Goal: Information Seeking & Learning: Learn about a topic

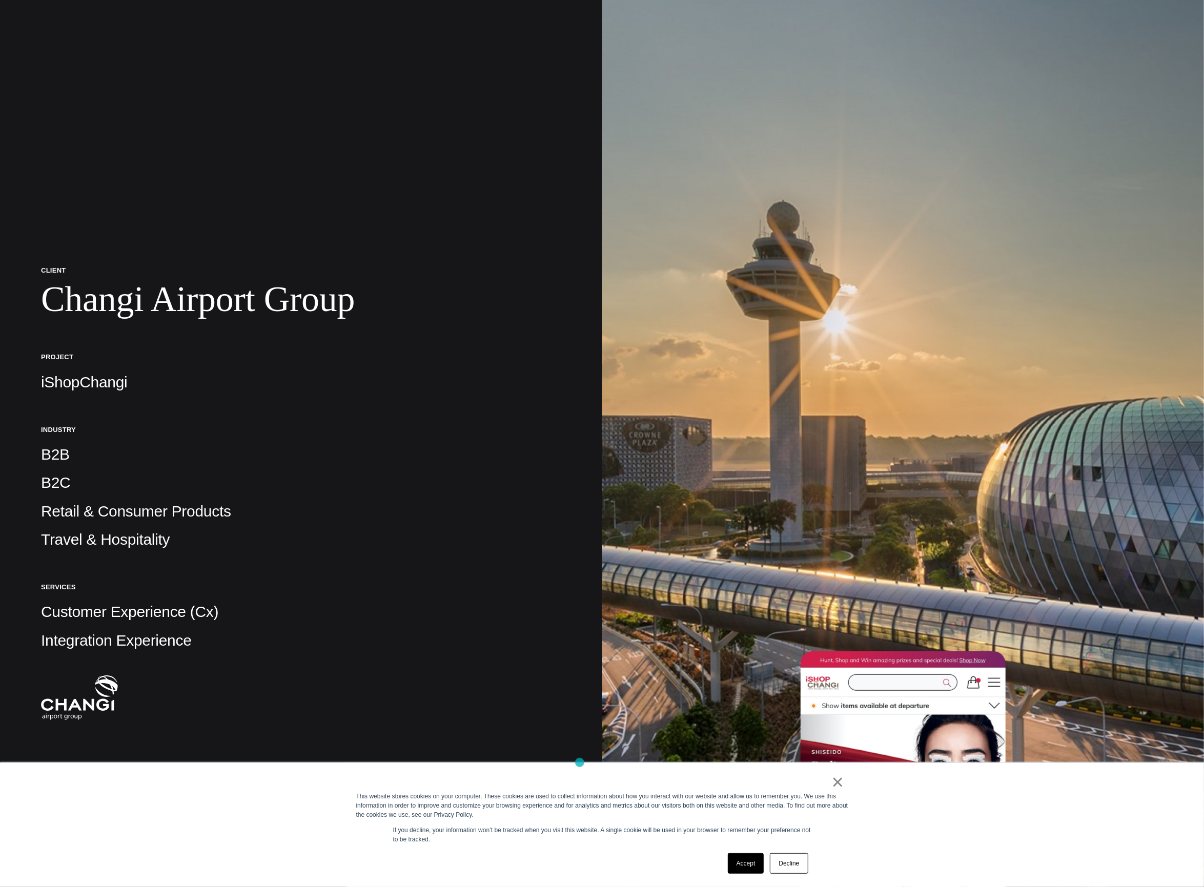
scroll to position [160, 0]
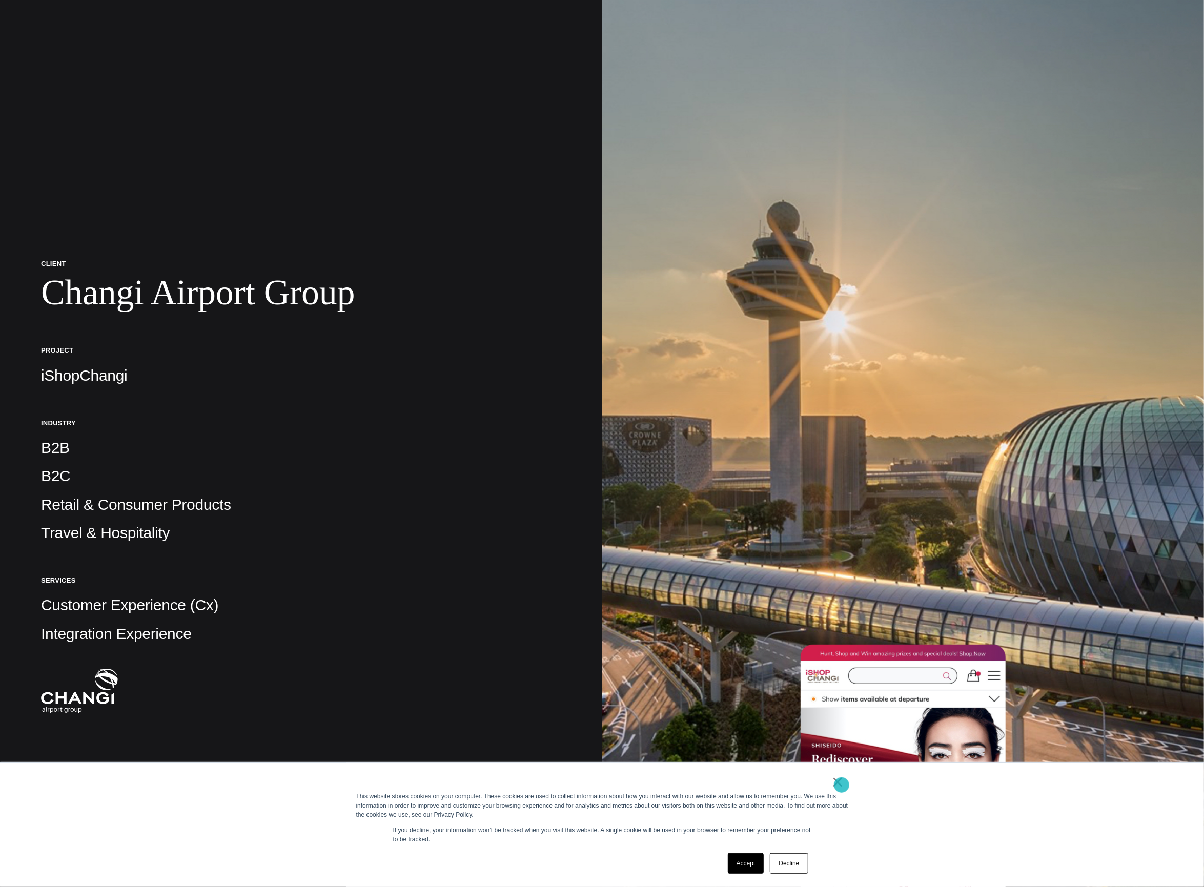
click at [841, 785] on link "×" at bounding box center [838, 781] width 12 height 9
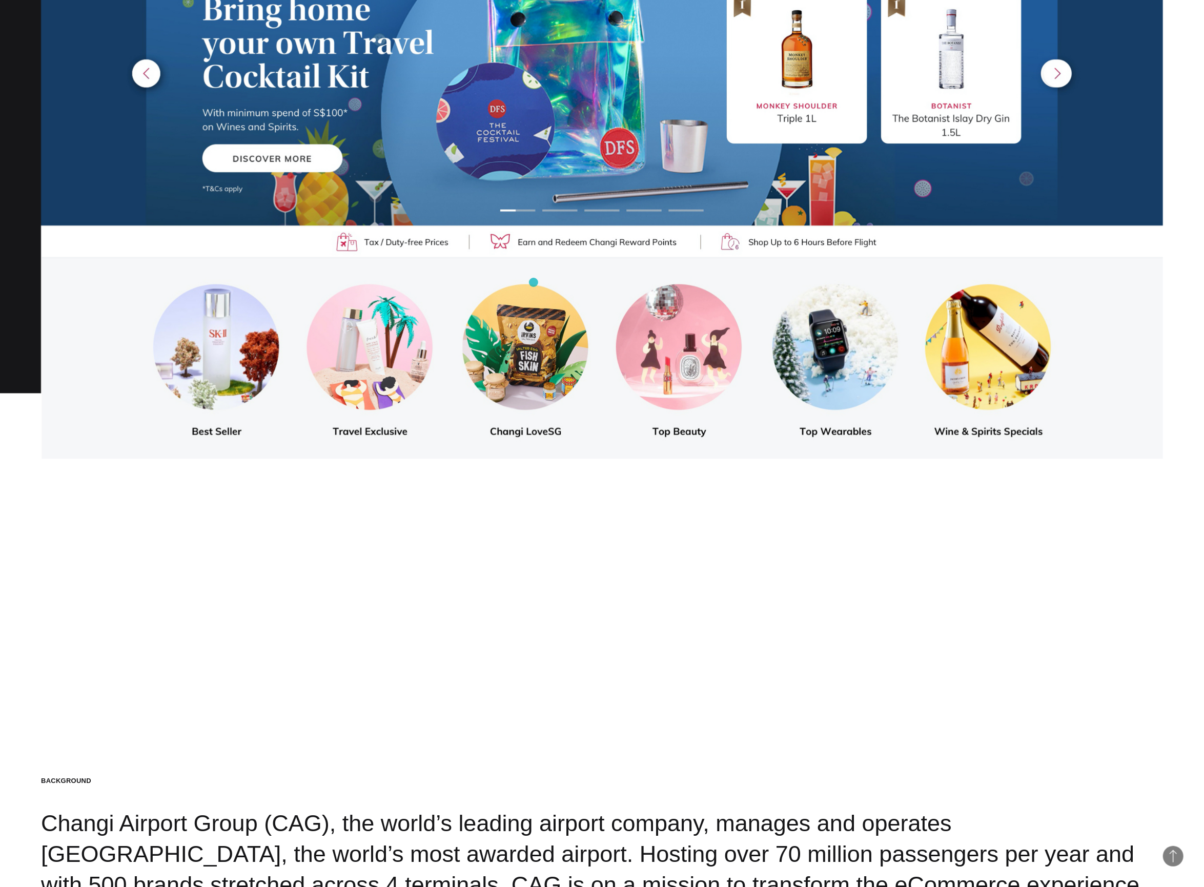
scroll to position [2035, 0]
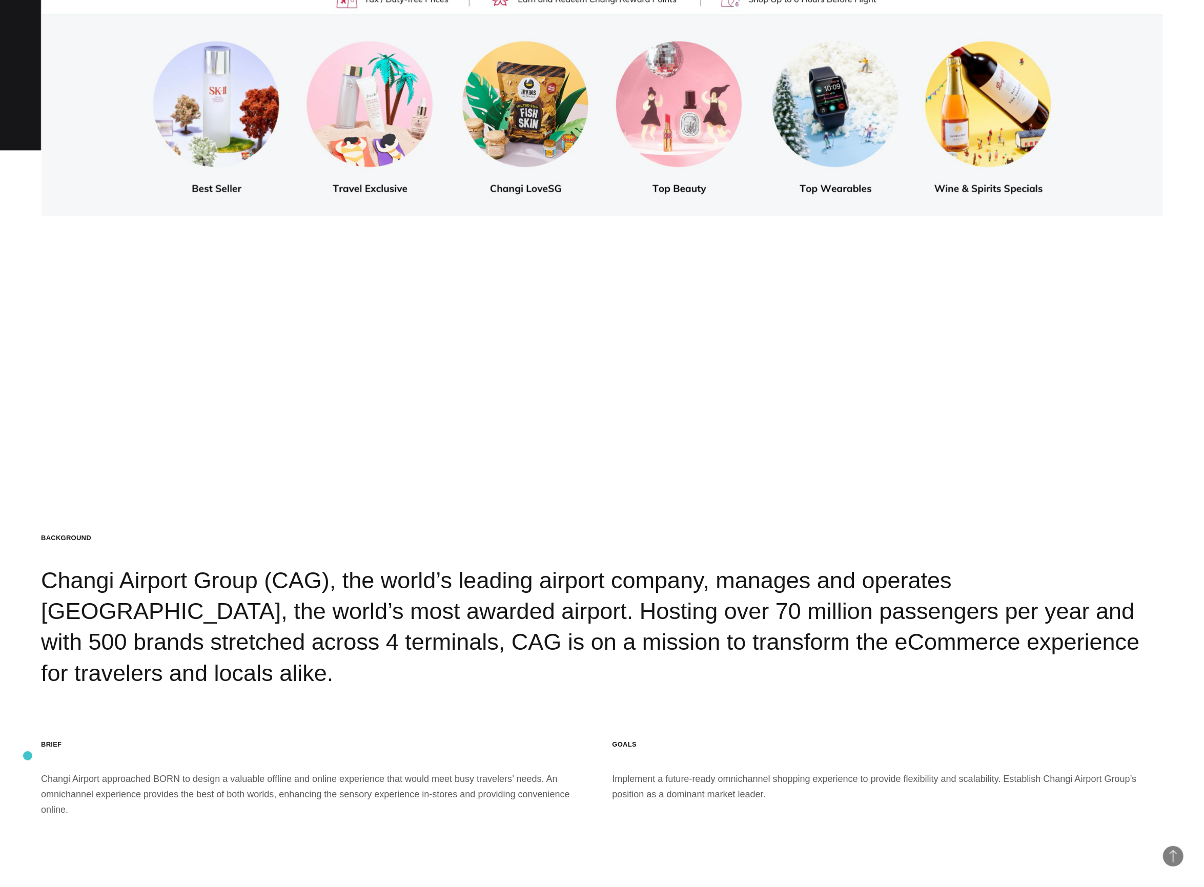
drag, startPoint x: 792, startPoint y: 783, endPoint x: 29, endPoint y: 757, distance: 763.9
click at [29, 757] on section "Background Changi Airport Group (CAG), the world’s leading airport company, man…" at bounding box center [602, 675] width 1204 height 887
copy section "Changi Airport approached BORN to design a valuable offline and online experien…"
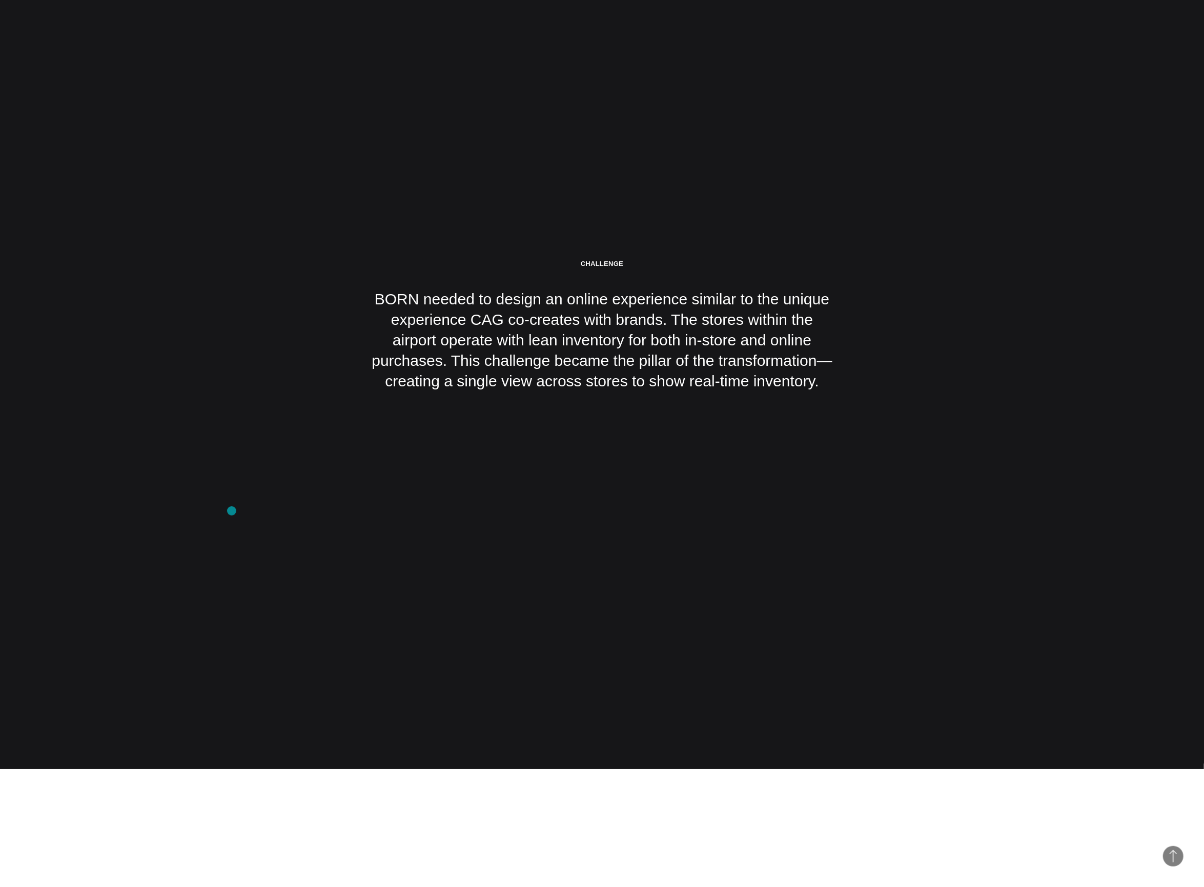
scroll to position [3273, 0]
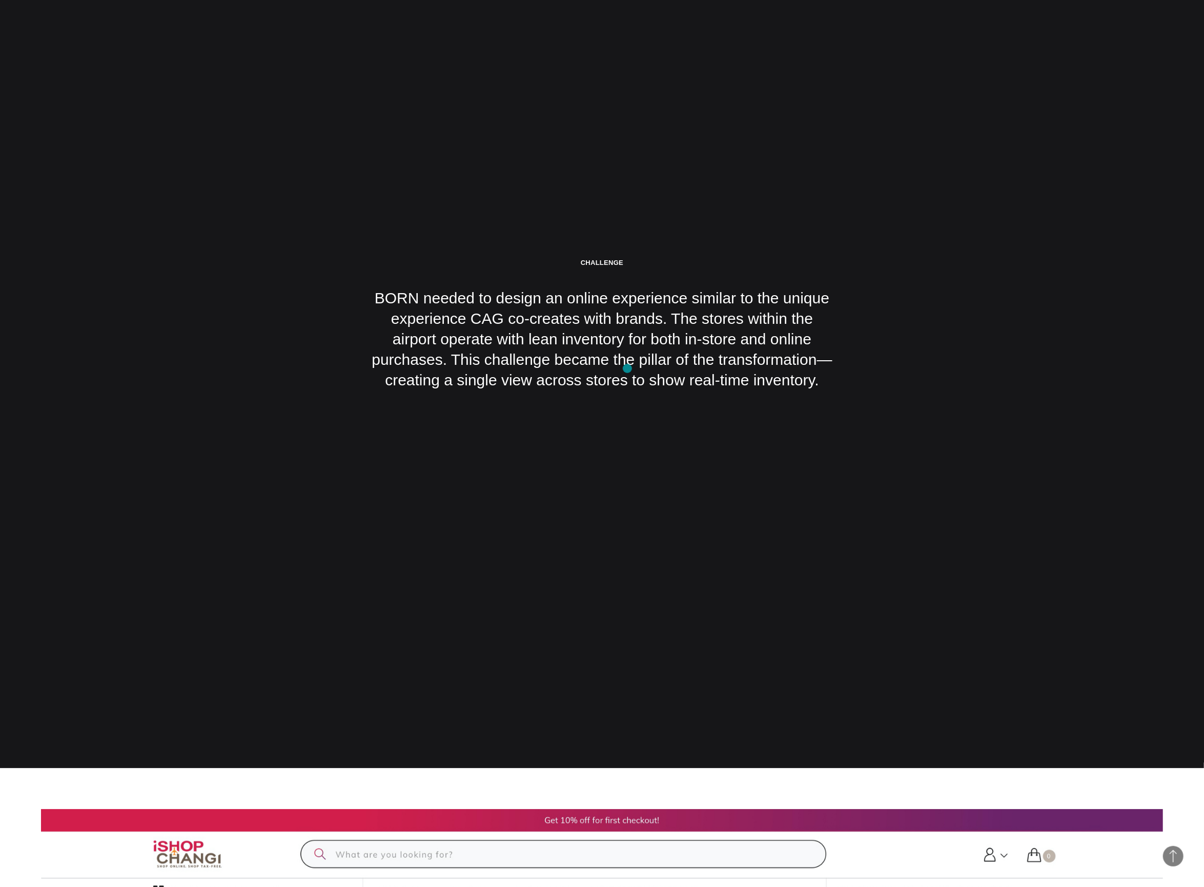
click at [627, 368] on div "Challenge BORN needed to design an online experience similar to the unique expe…" at bounding box center [601, 324] width 461 height 132
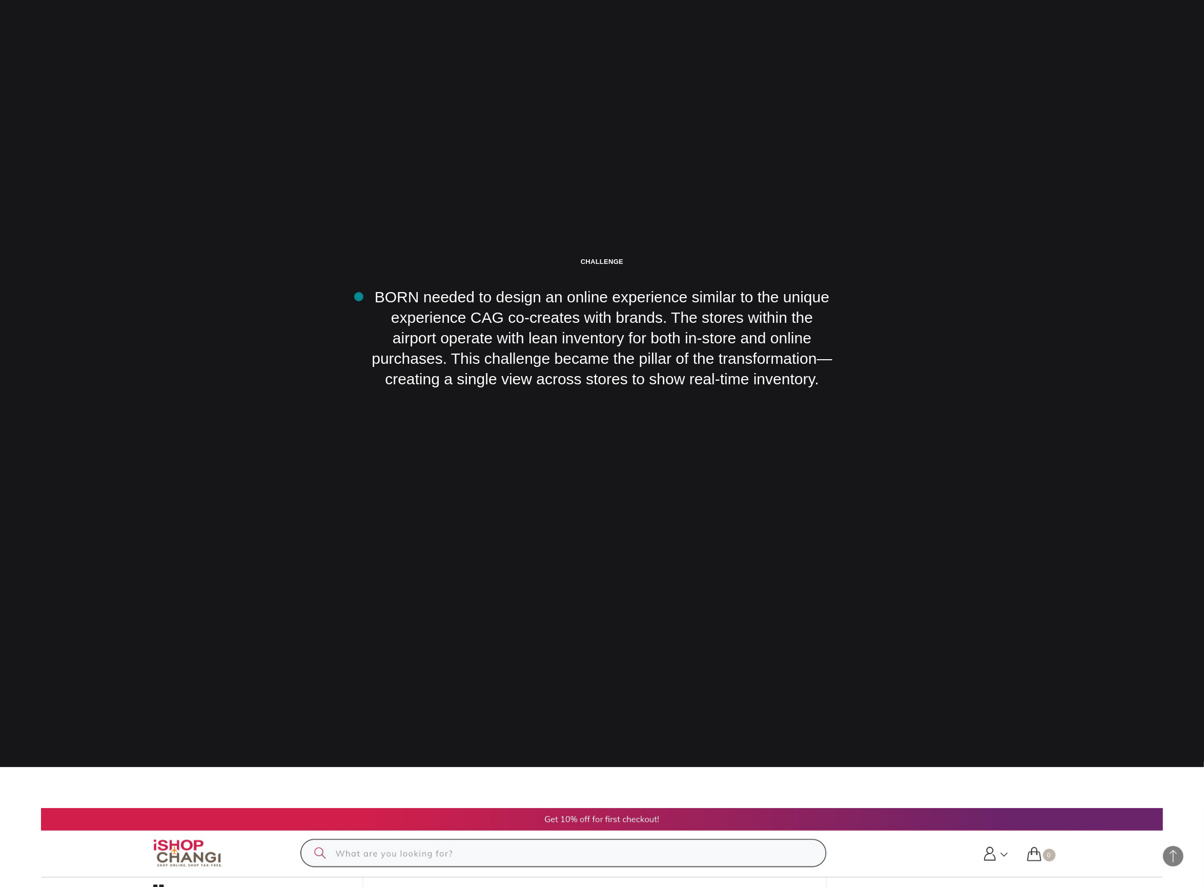
drag, startPoint x: 770, startPoint y: 385, endPoint x: 359, endPoint y: 297, distance: 420.9
click at [359, 297] on section "Challenge BORN needed to design an online experience similar to the unique expe…" at bounding box center [602, 323] width 1204 height 887
copy div "BORN needed to design an online experience similar to the unique experience CAG…"
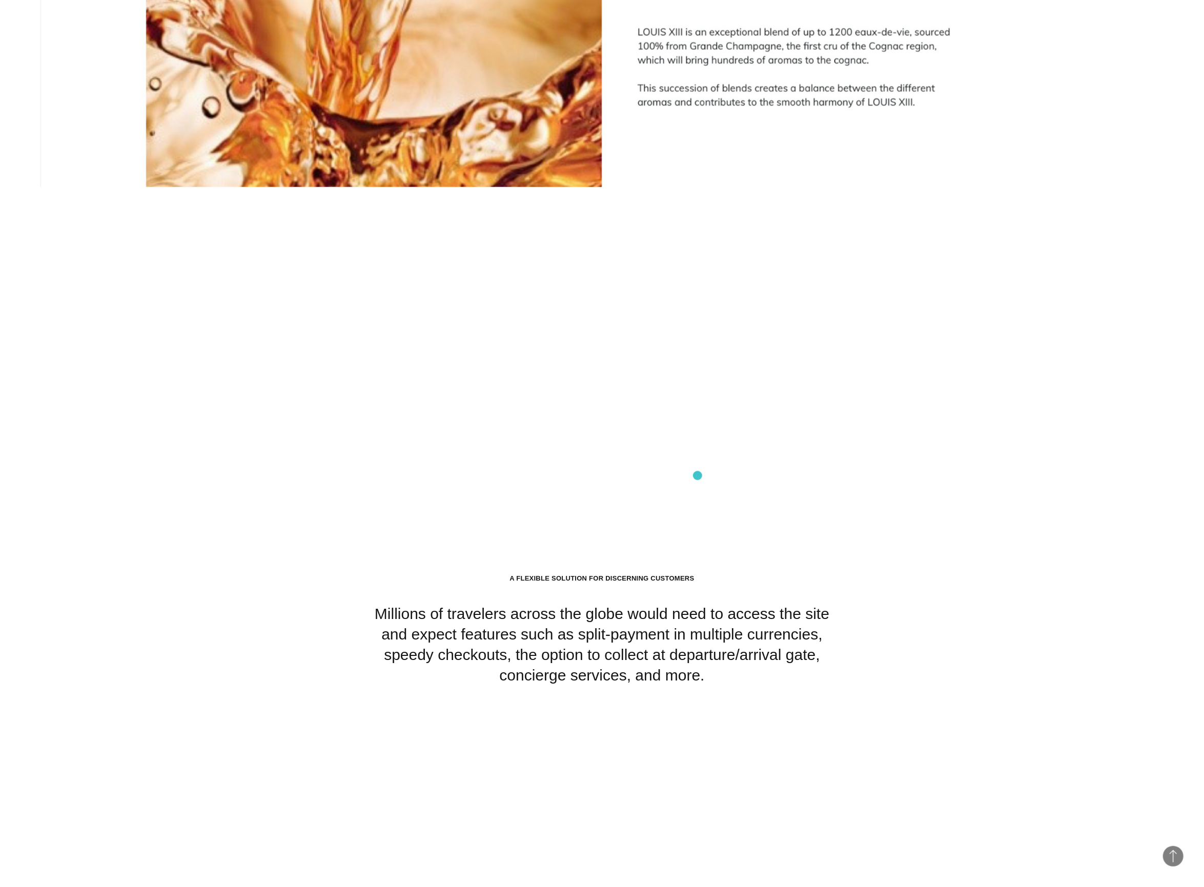
scroll to position [9373, 0]
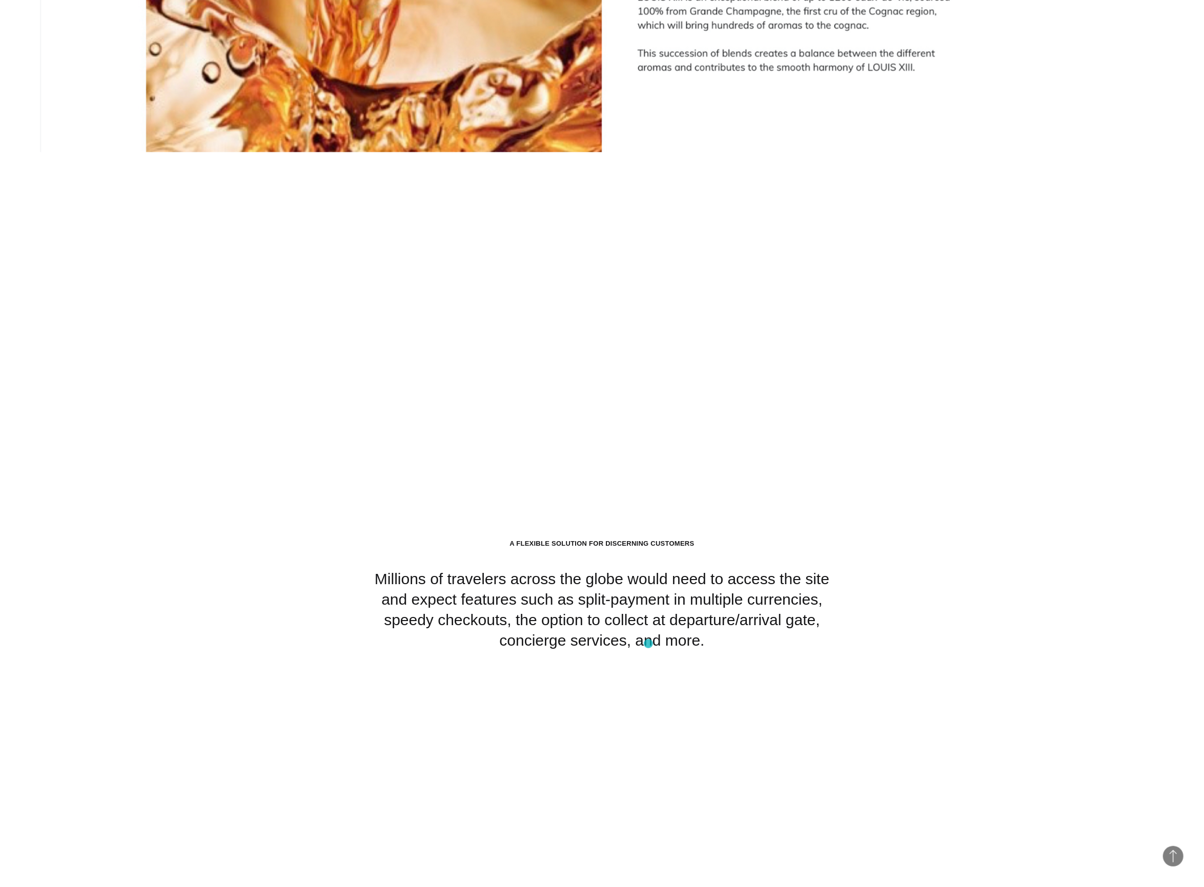
click at [648, 644] on div "A Flexible Solution For Discerning Customers Millions of travelers across the g…" at bounding box center [601, 595] width 461 height 112
drag, startPoint x: 665, startPoint y: 644, endPoint x: 366, endPoint y: 584, distance: 304.2
click at [366, 584] on section "A Flexible Solution For Discerning Customers Millions of travelers across the g…" at bounding box center [602, 595] width 1204 height 887
copy div "Millions of travelers across the globe would need to access the site and expect…"
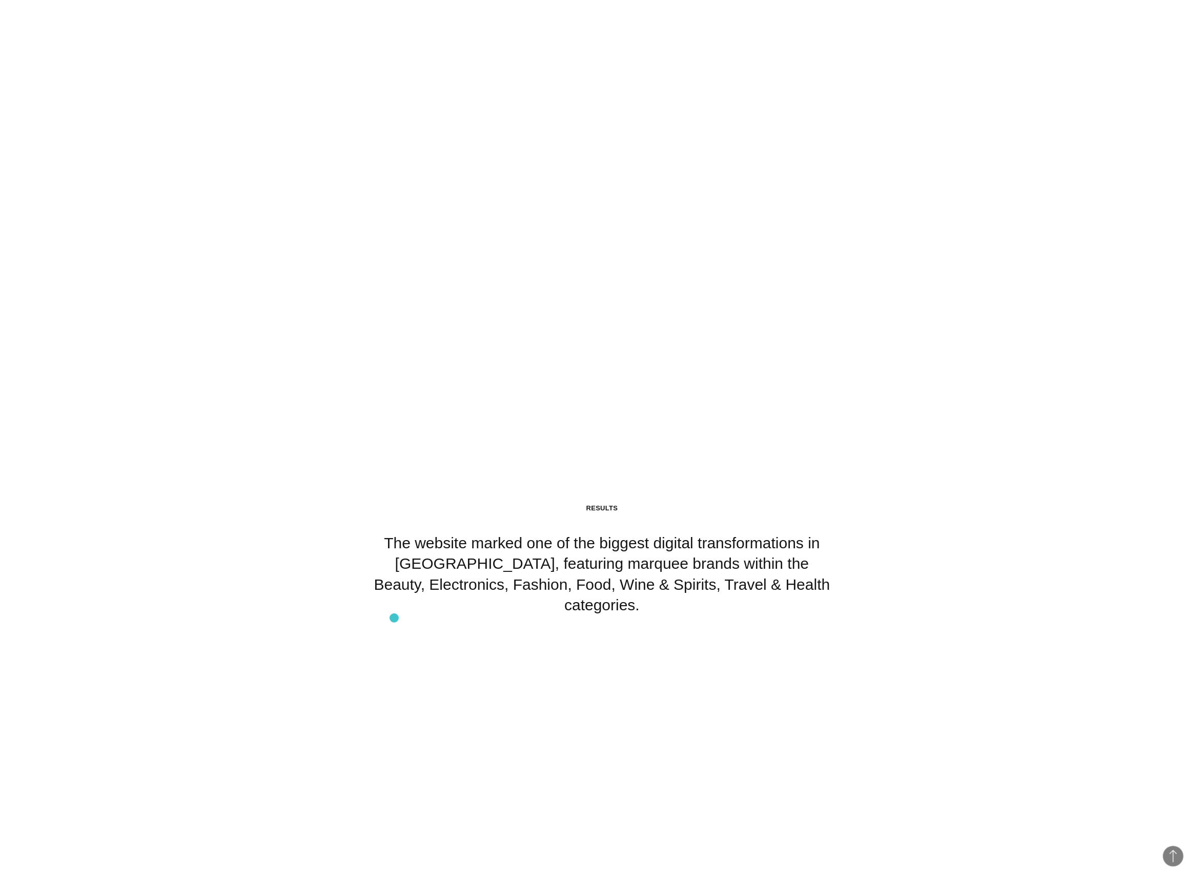
scroll to position [14367, 0]
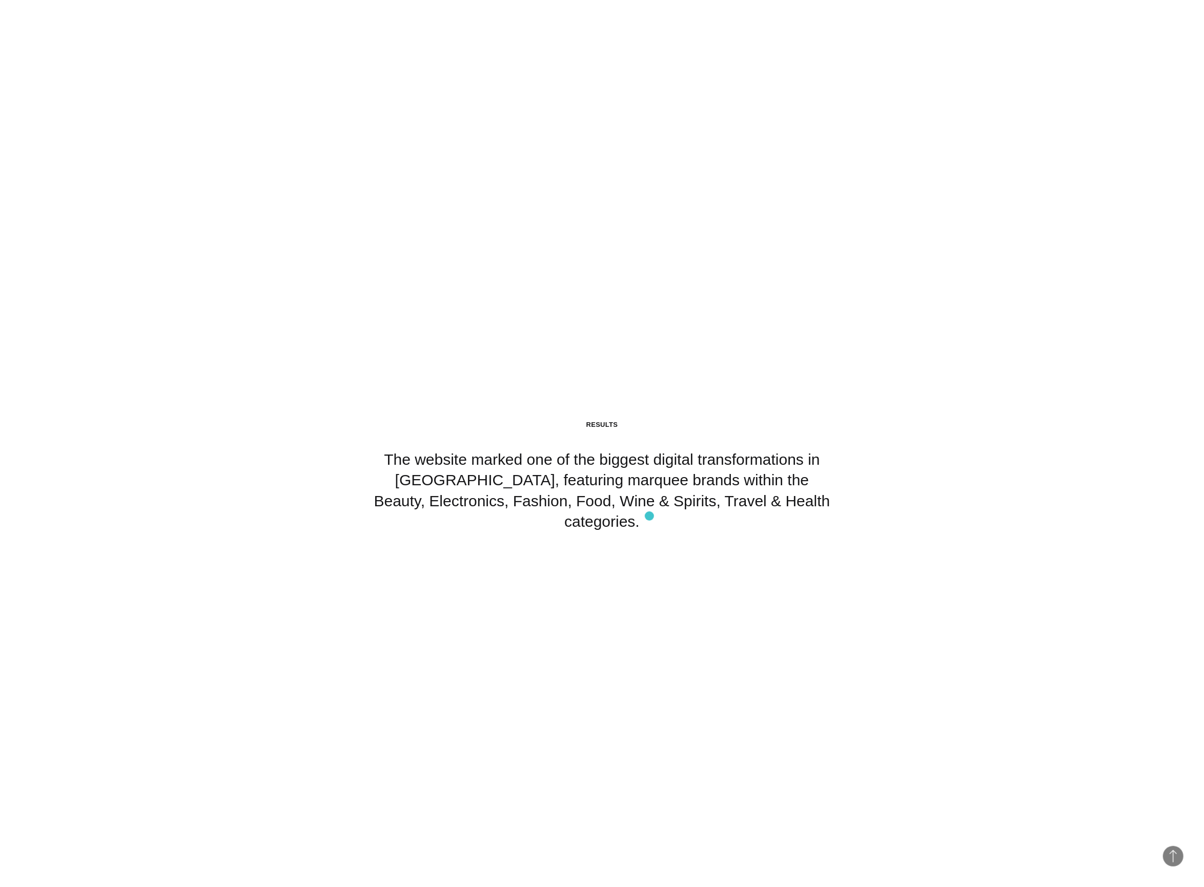
click at [649, 516] on div "Results The website marked one of the biggest digital transformations in South …" at bounding box center [601, 476] width 461 height 112
drag, startPoint x: 720, startPoint y: 509, endPoint x: 365, endPoint y: 475, distance: 356.7
click at [365, 475] on section "Results The website marked one of the biggest digital transformations in South …" at bounding box center [602, 475] width 1204 height 887
copy div "The website marked one of the biggest digital transformations in South East Asi…"
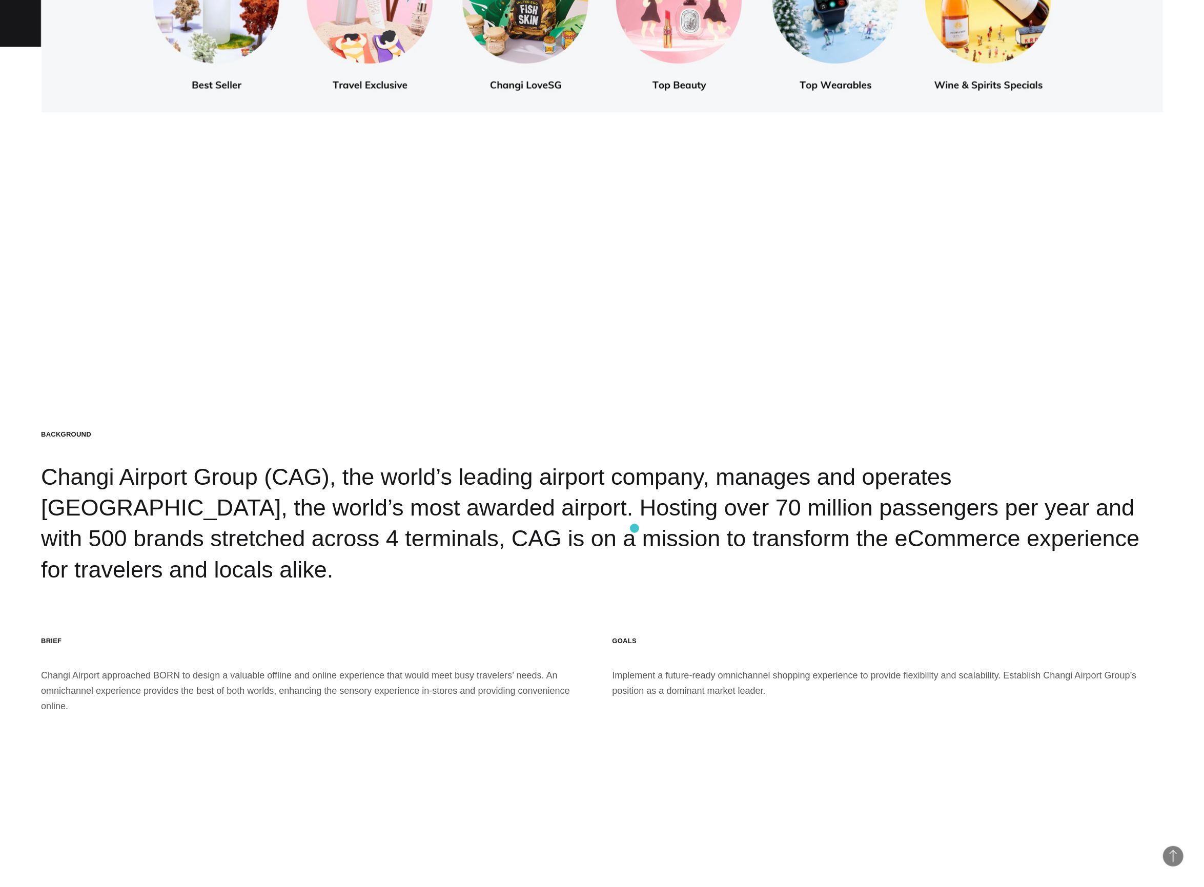
click at [634, 528] on div "Background Changi Airport Group (CAG), the world’s leading airport company, man…" at bounding box center [602, 507] width 1122 height 155
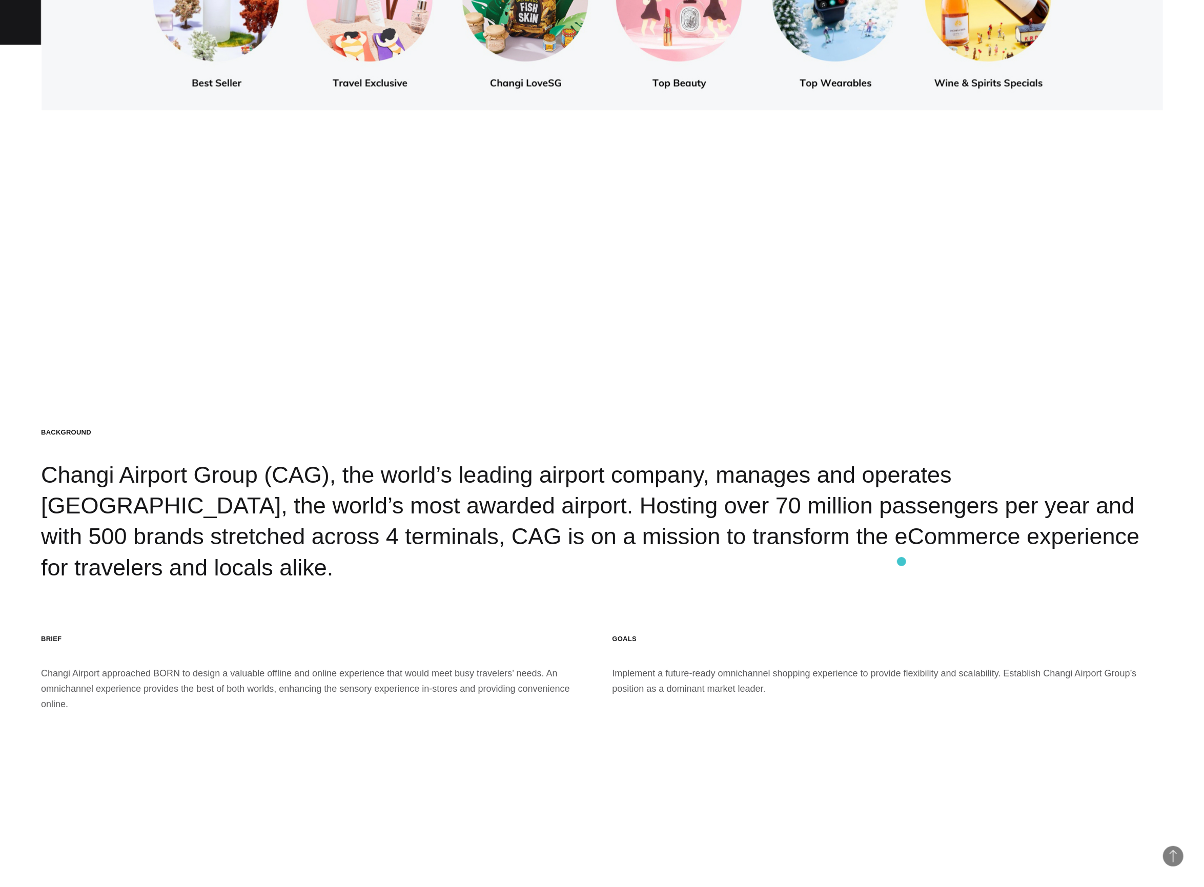
scroll to position [2139, 0]
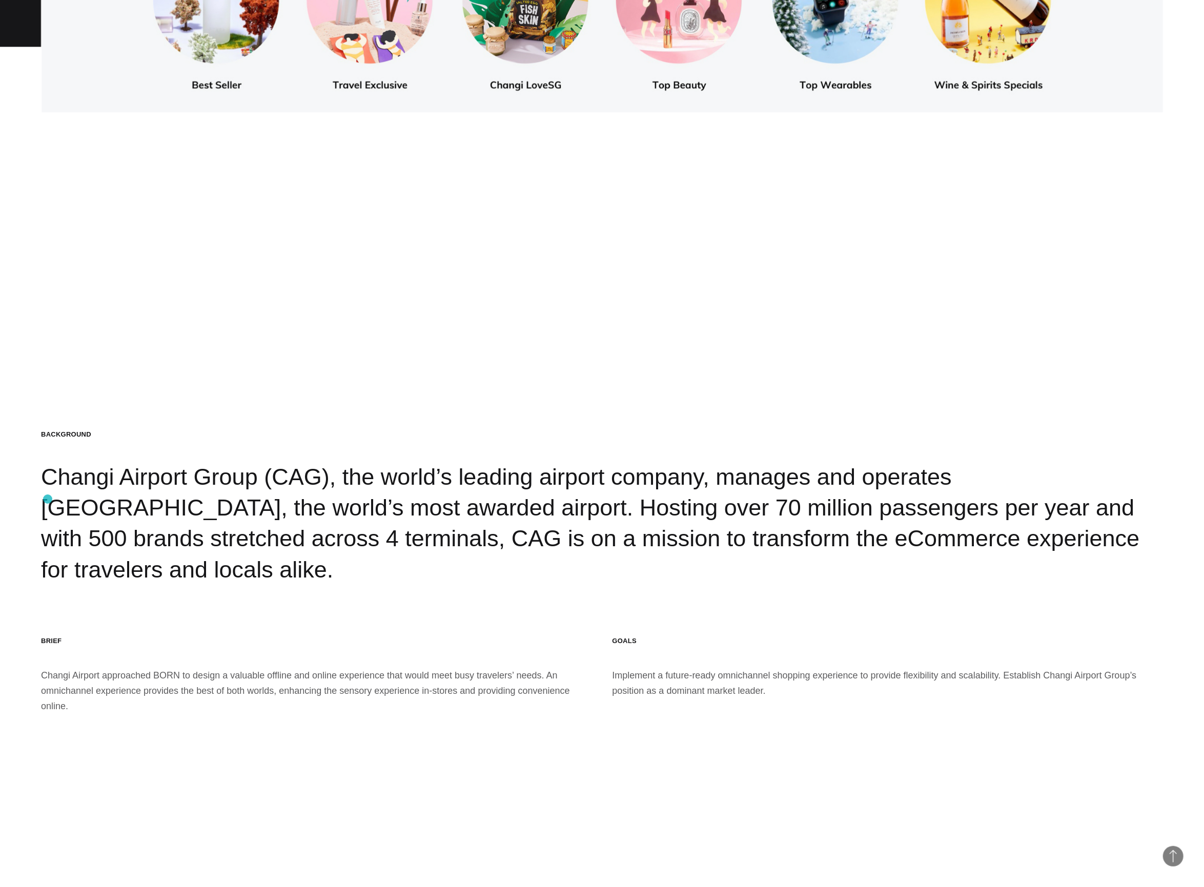
drag, startPoint x: 901, startPoint y: 562, endPoint x: 48, endPoint y: 499, distance: 855.9
click at [48, 499] on div "Background Changi Airport Group (CAG), the world’s leading airport company, man…" at bounding box center [602, 507] width 1122 height 155
copy div "Changi Airport Group (CAG), the world’s leading airport company, manages and op…"
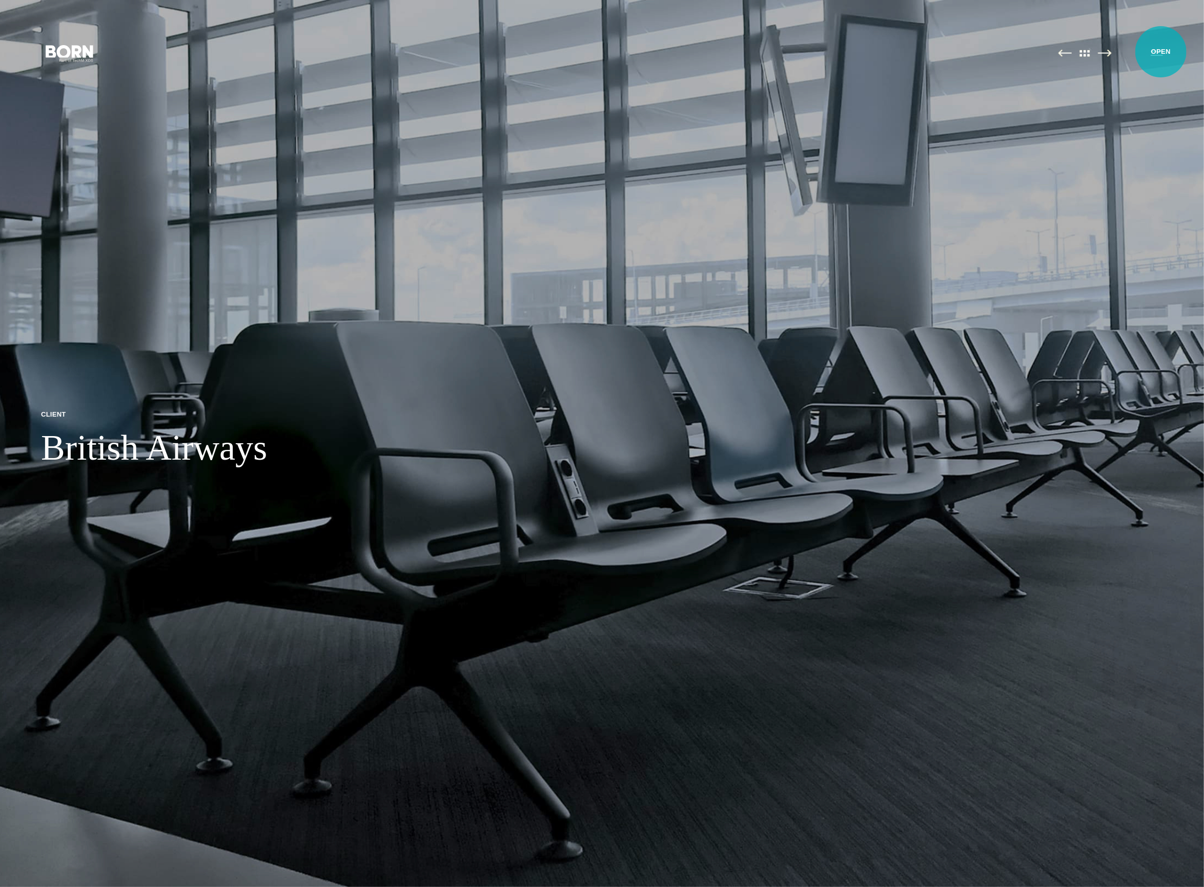
click at [1161, 52] on button "Primary Menu" at bounding box center [1156, 53] width 25 height 22
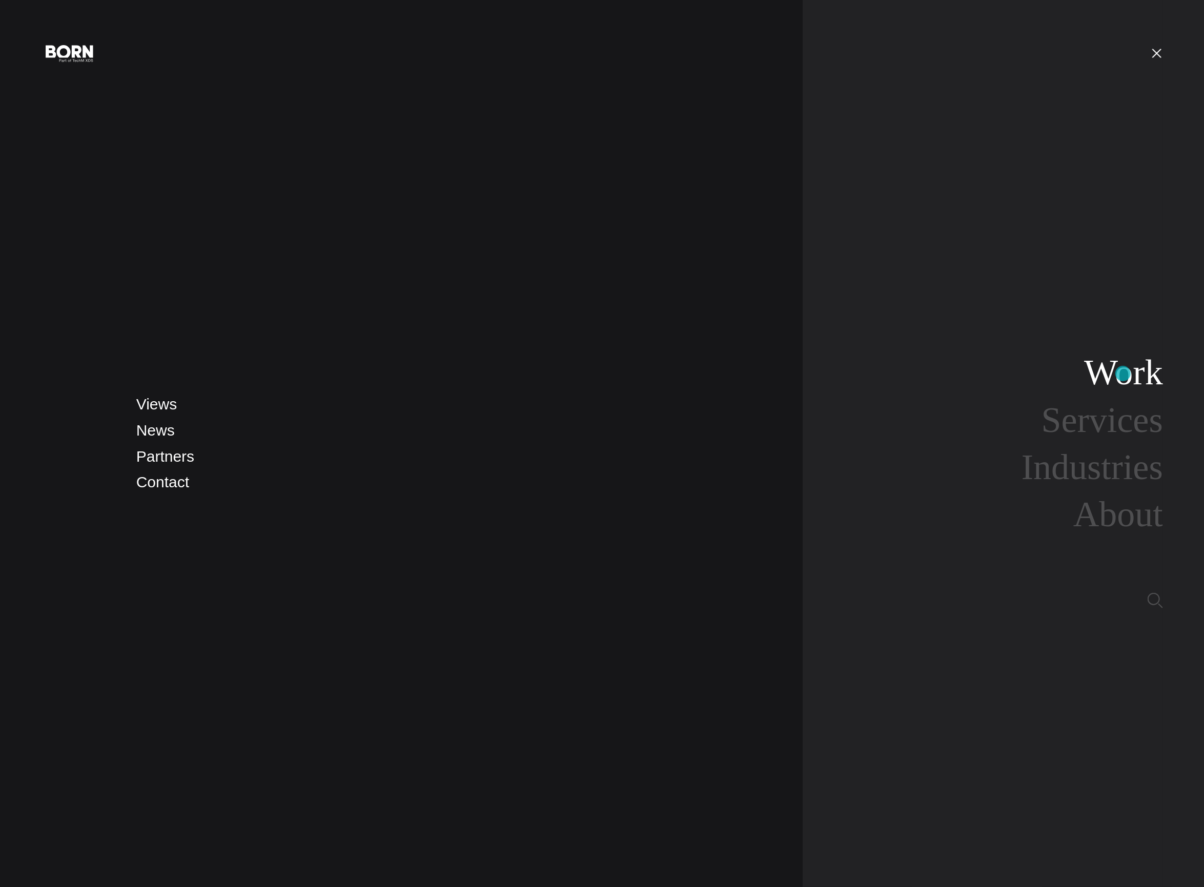
click at [1123, 374] on link "Work" at bounding box center [1123, 372] width 79 height 39
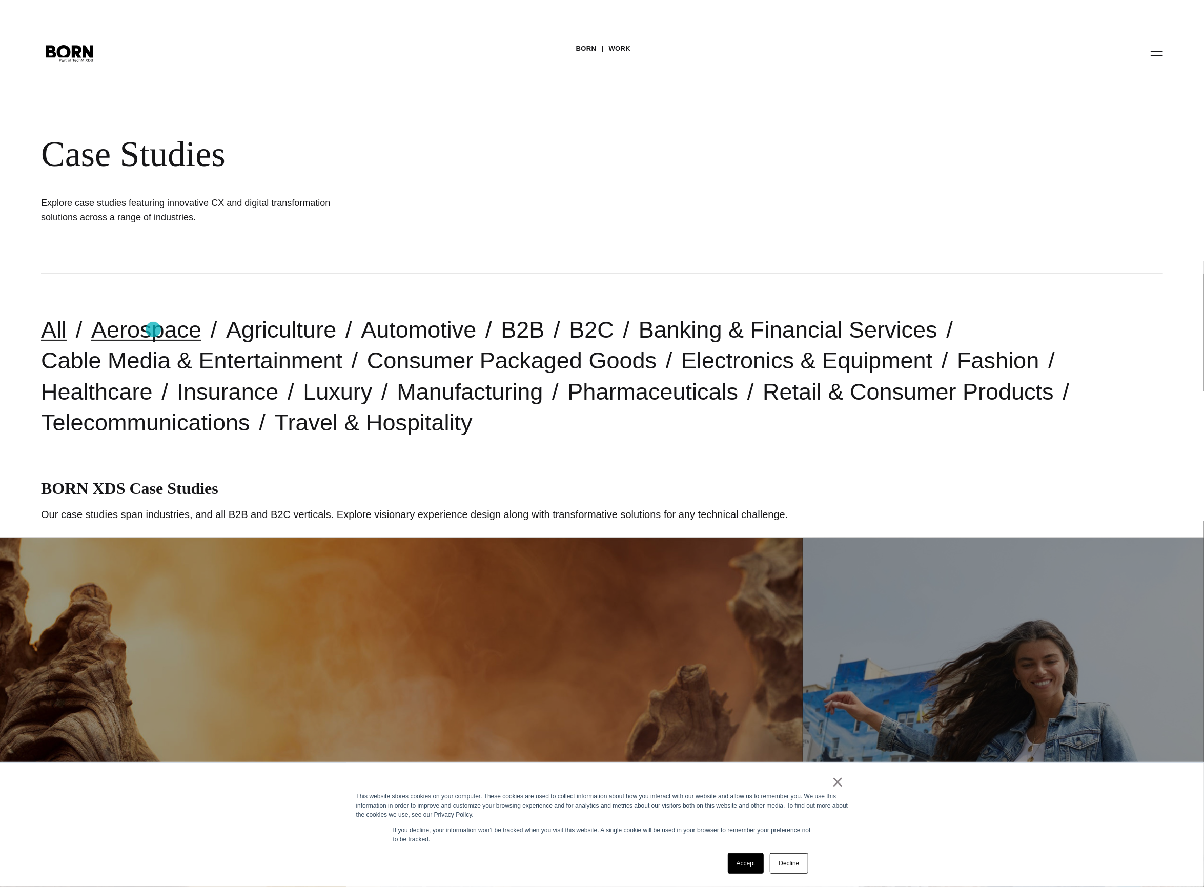
click at [153, 329] on link "Aerospace" at bounding box center [146, 330] width 110 height 26
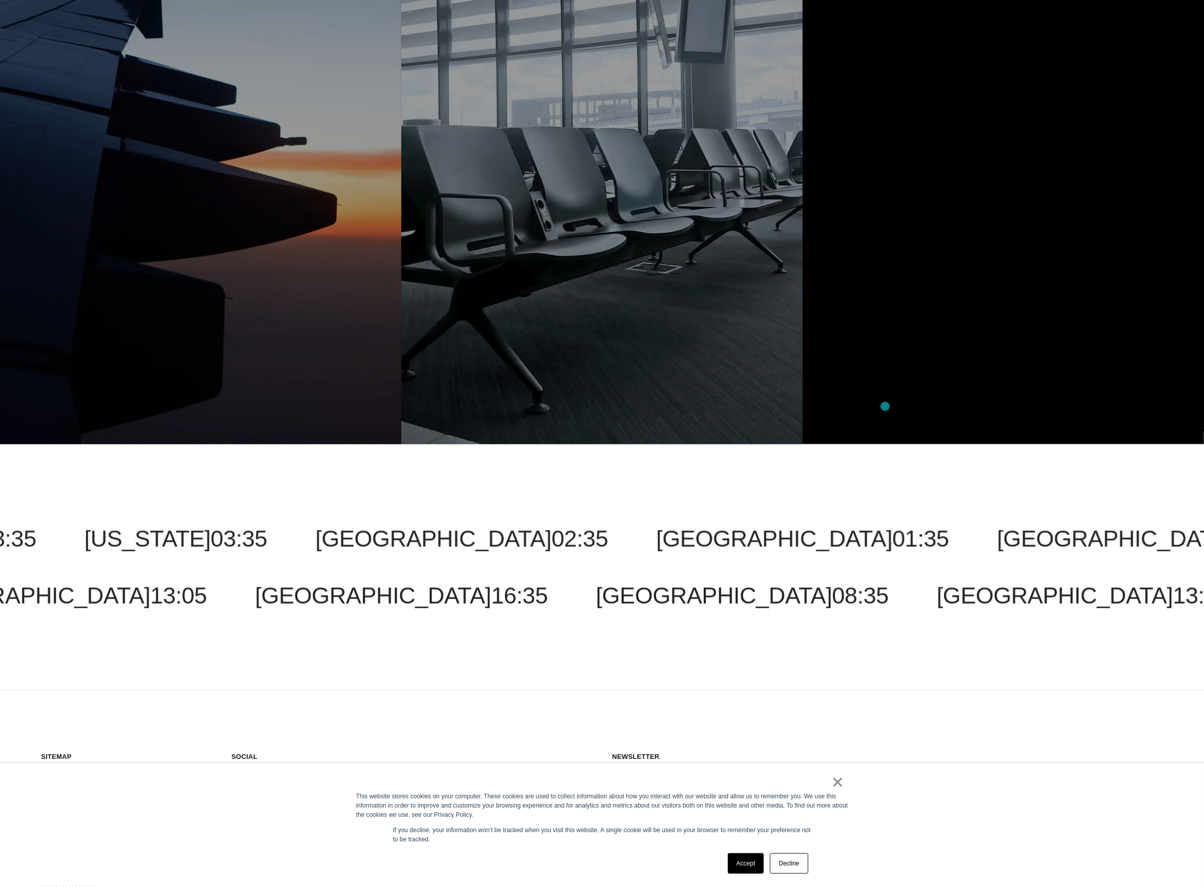
scroll to position [876, 0]
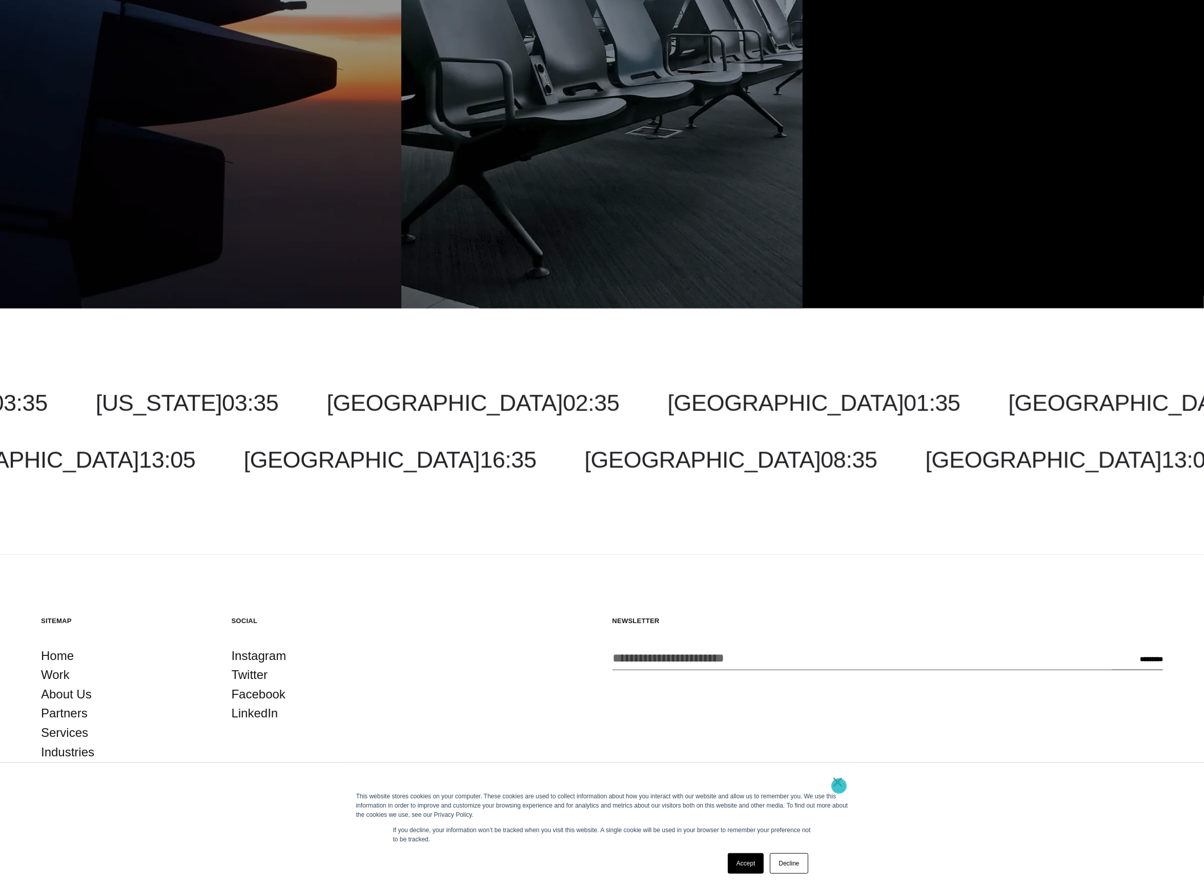
click at [839, 786] on link "×" at bounding box center [838, 781] width 12 height 9
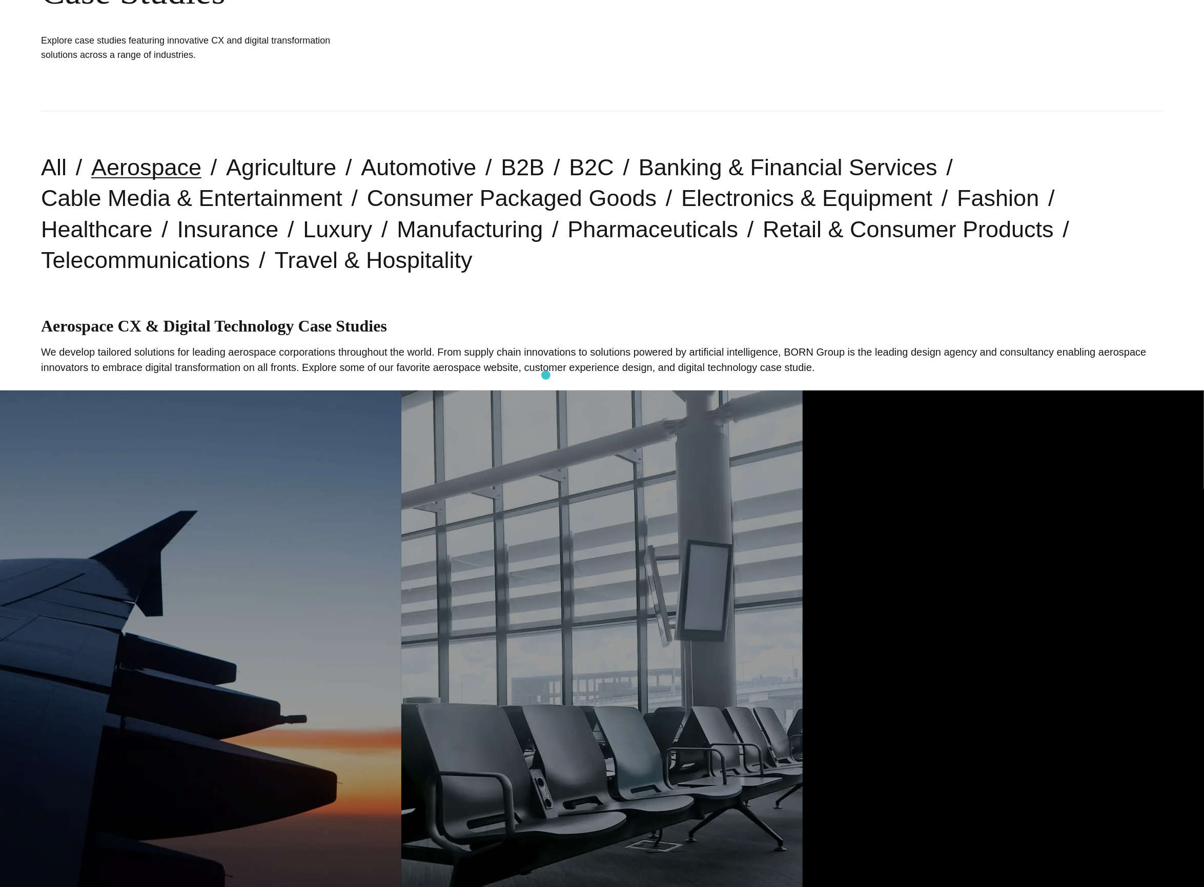
scroll to position [344, 0]
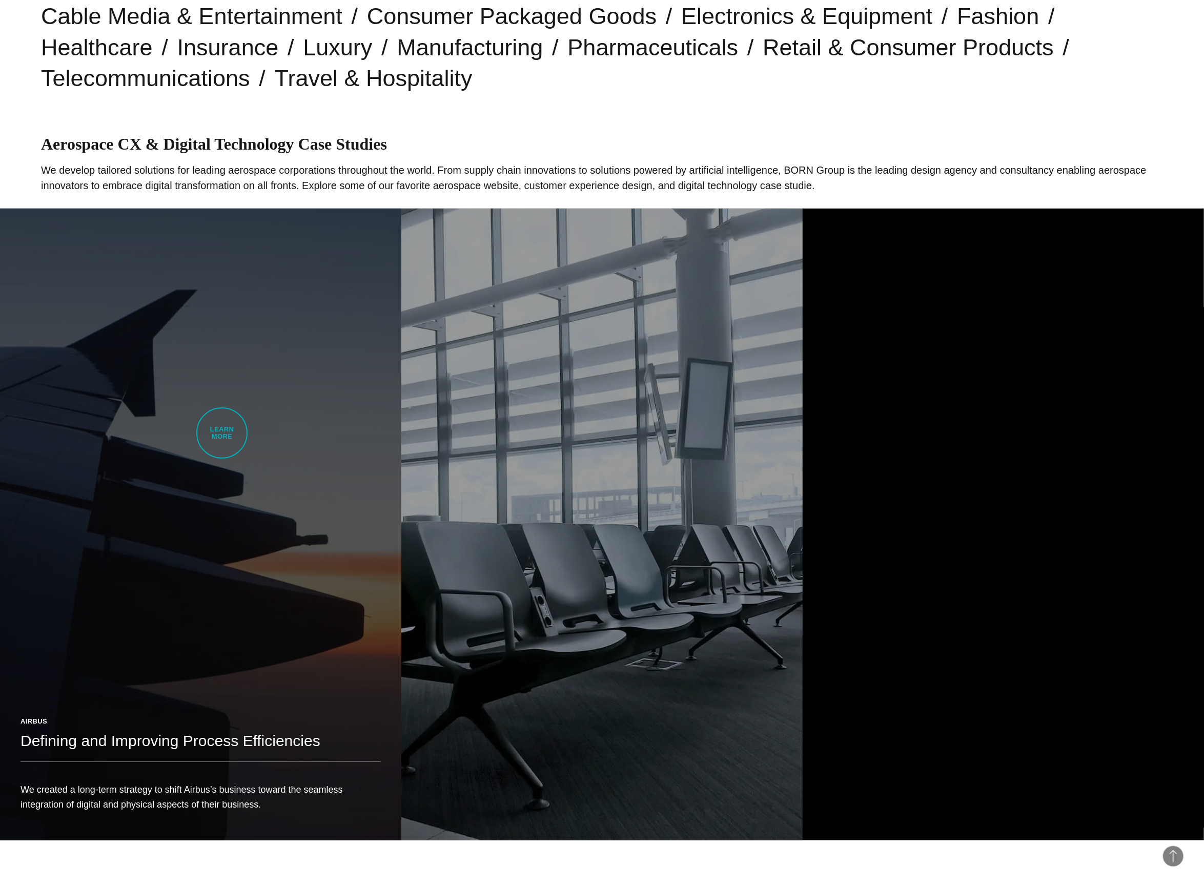
click at [222, 433] on link "Airbus Defining and Improving Process Efficiencies We created a long-term strat…" at bounding box center [200, 525] width 401 height 632
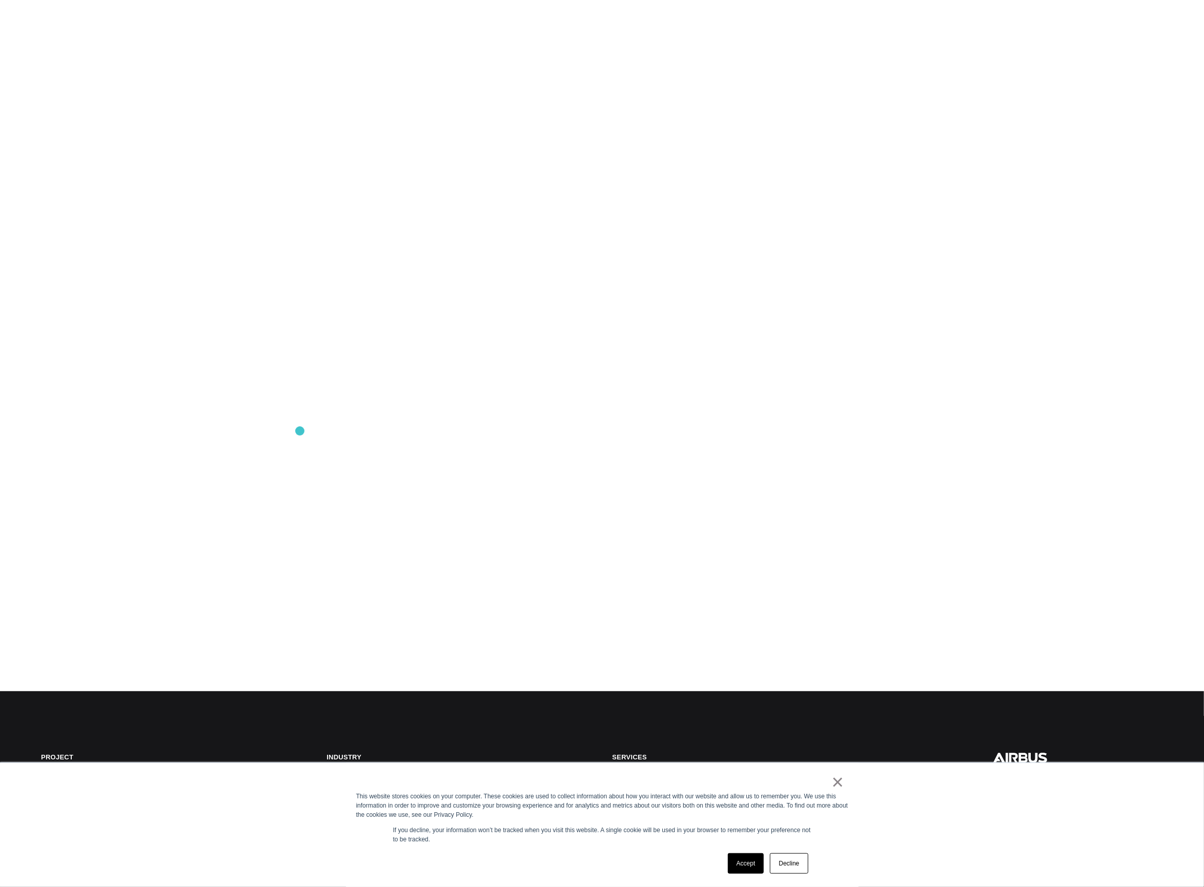
scroll to position [316, 0]
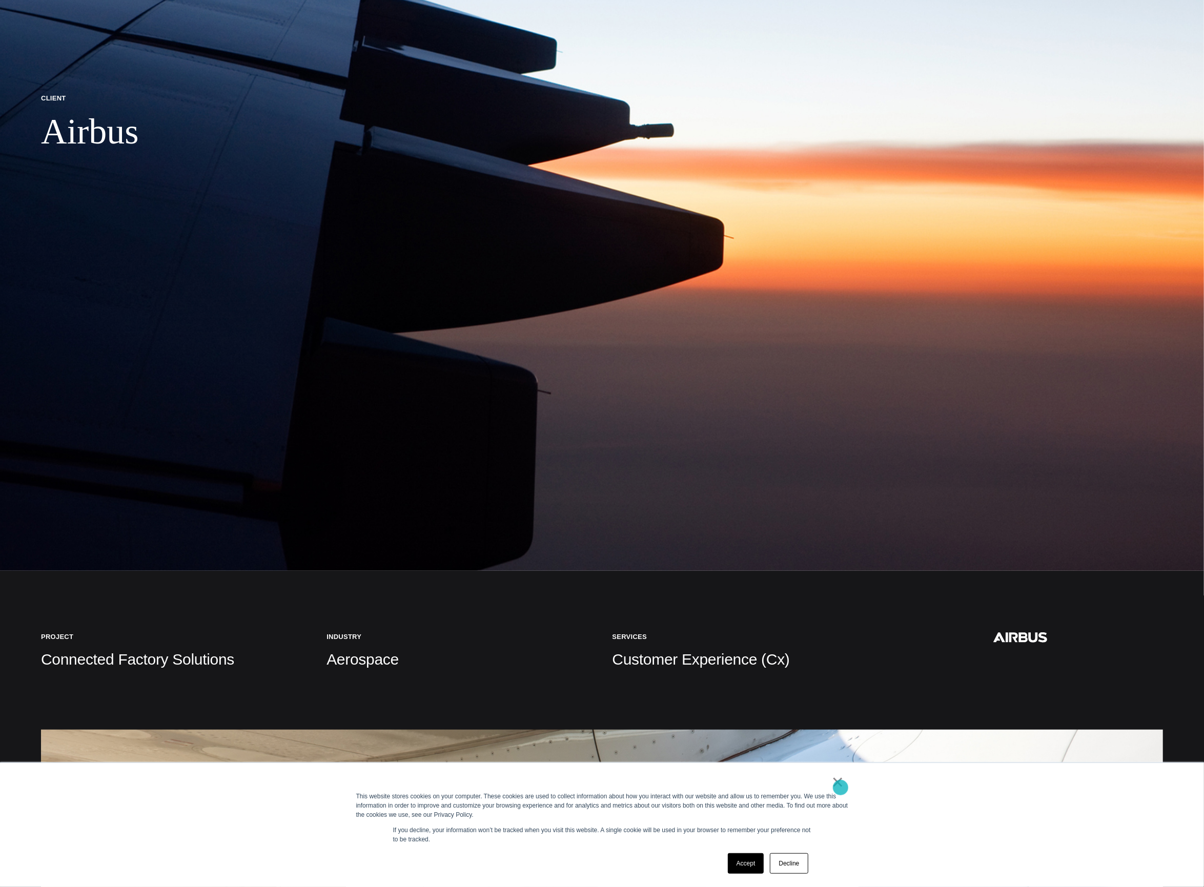
click at [840, 786] on link "×" at bounding box center [838, 781] width 12 height 9
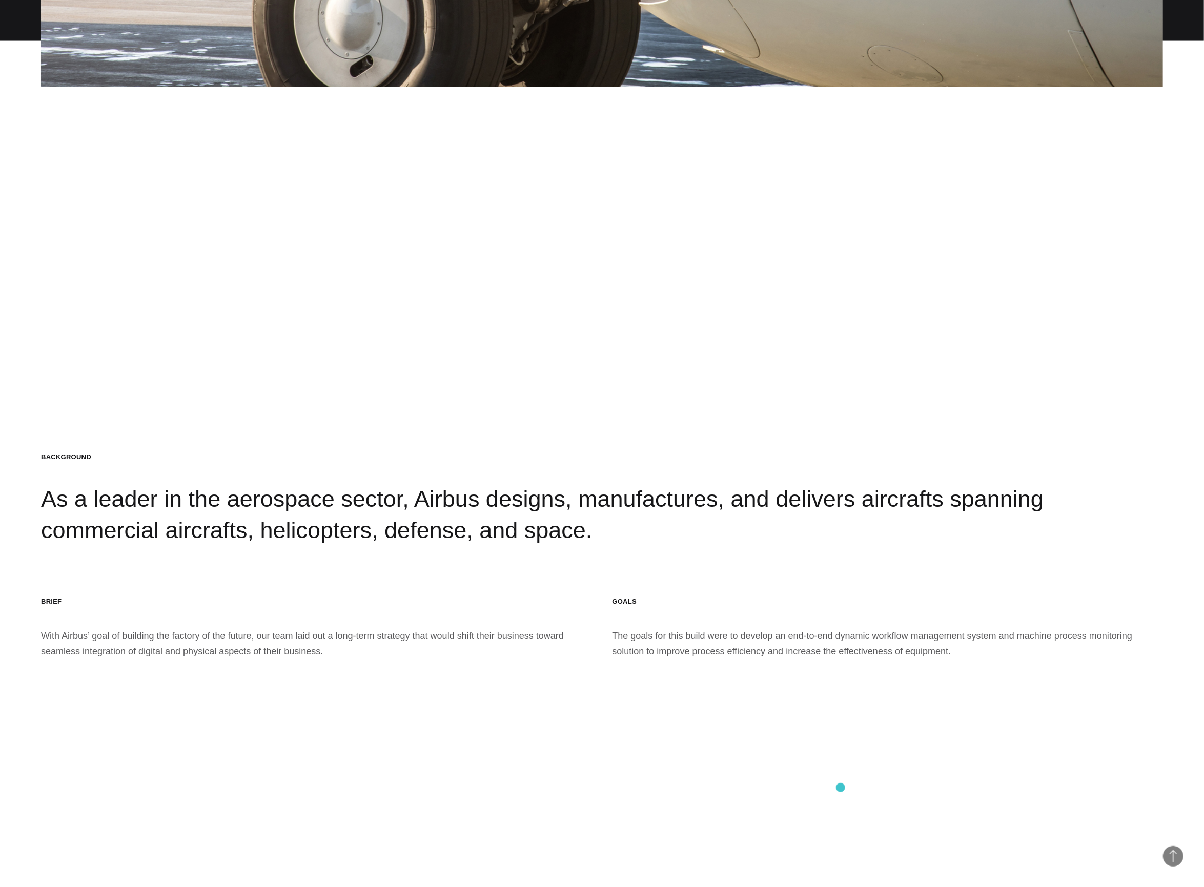
scroll to position [1597, 0]
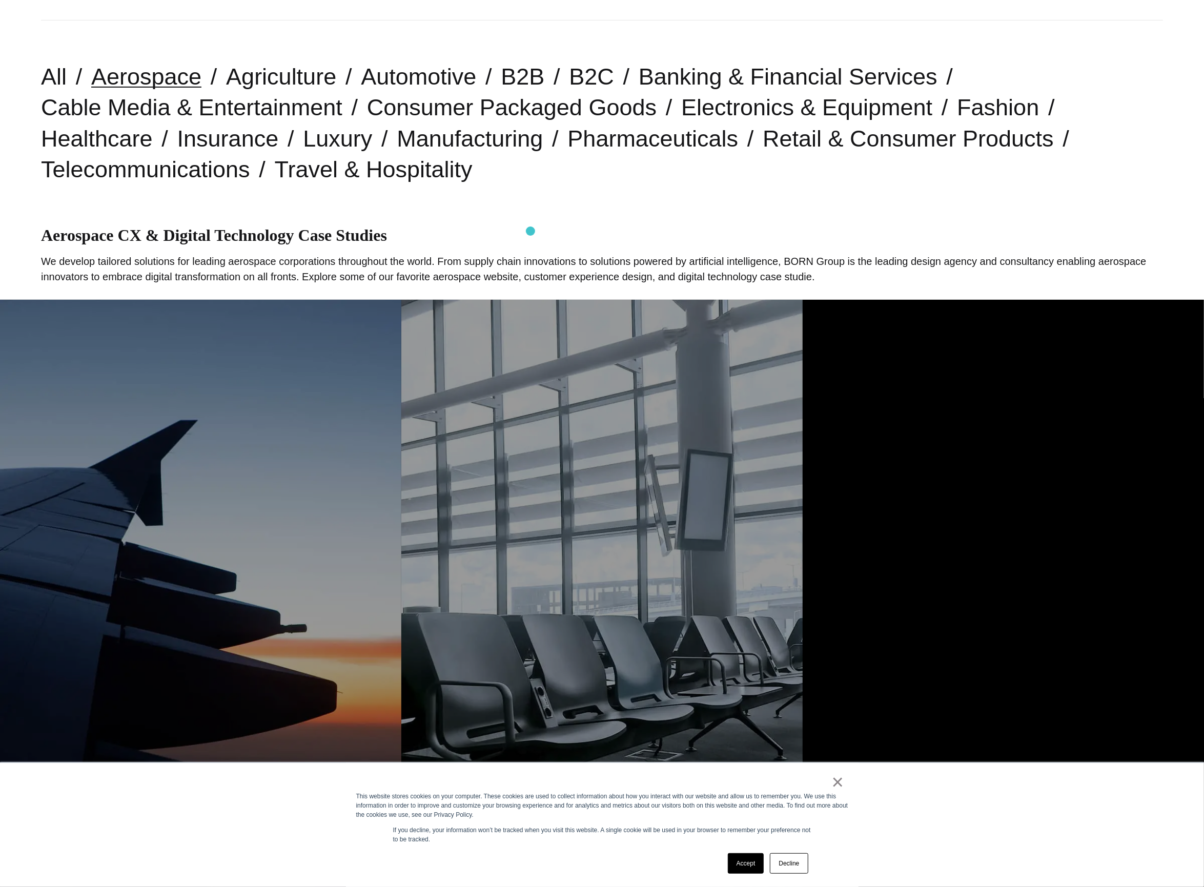
scroll to position [212, 0]
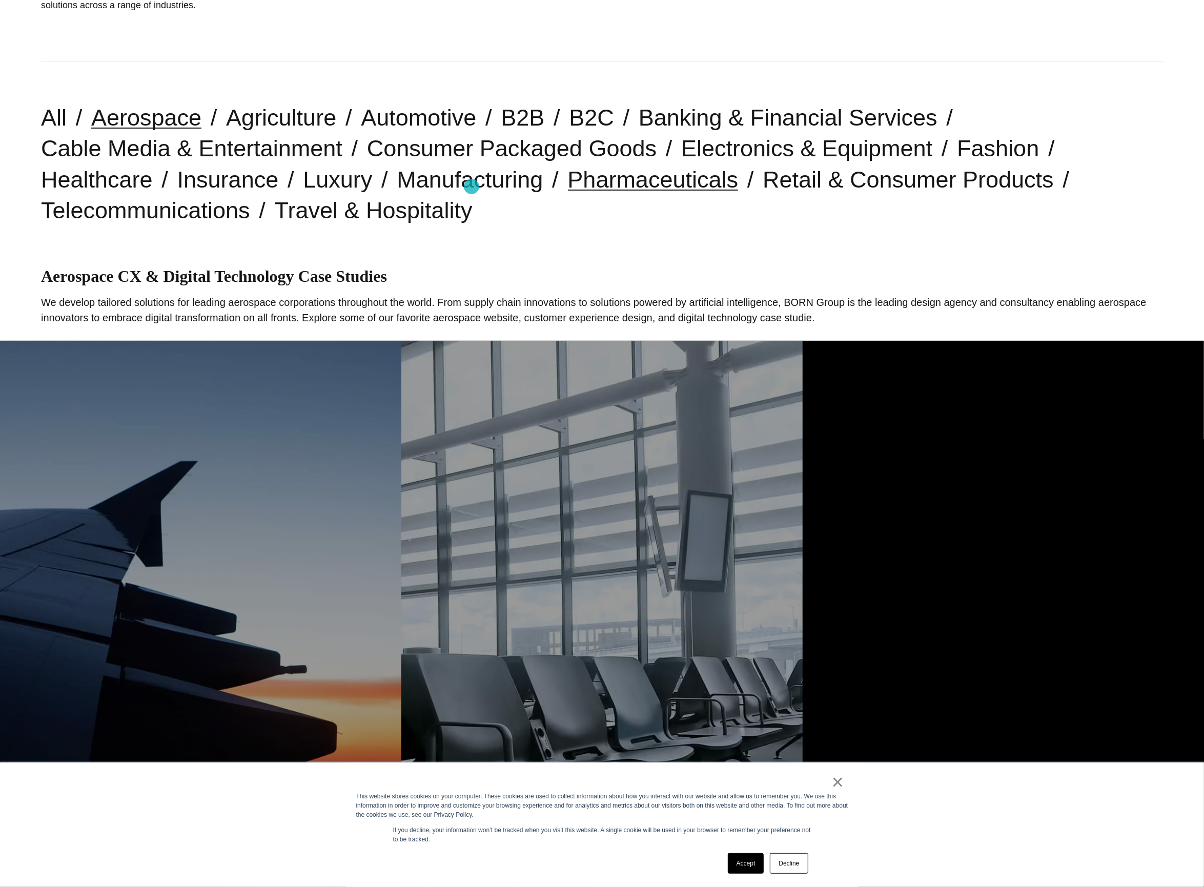
click at [568, 187] on link "Pharmaceuticals" at bounding box center [653, 180] width 171 height 26
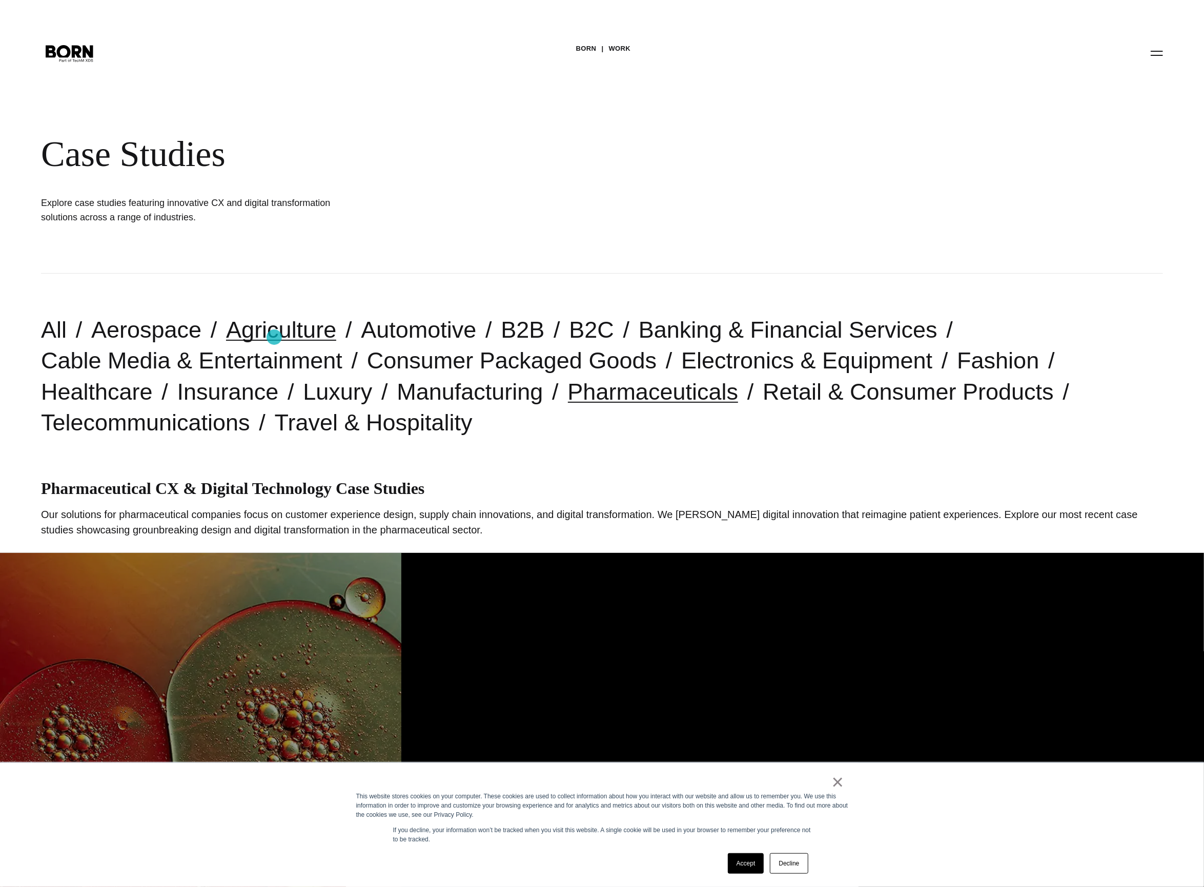
click at [274, 337] on link "Agriculture" at bounding box center [281, 330] width 110 height 26
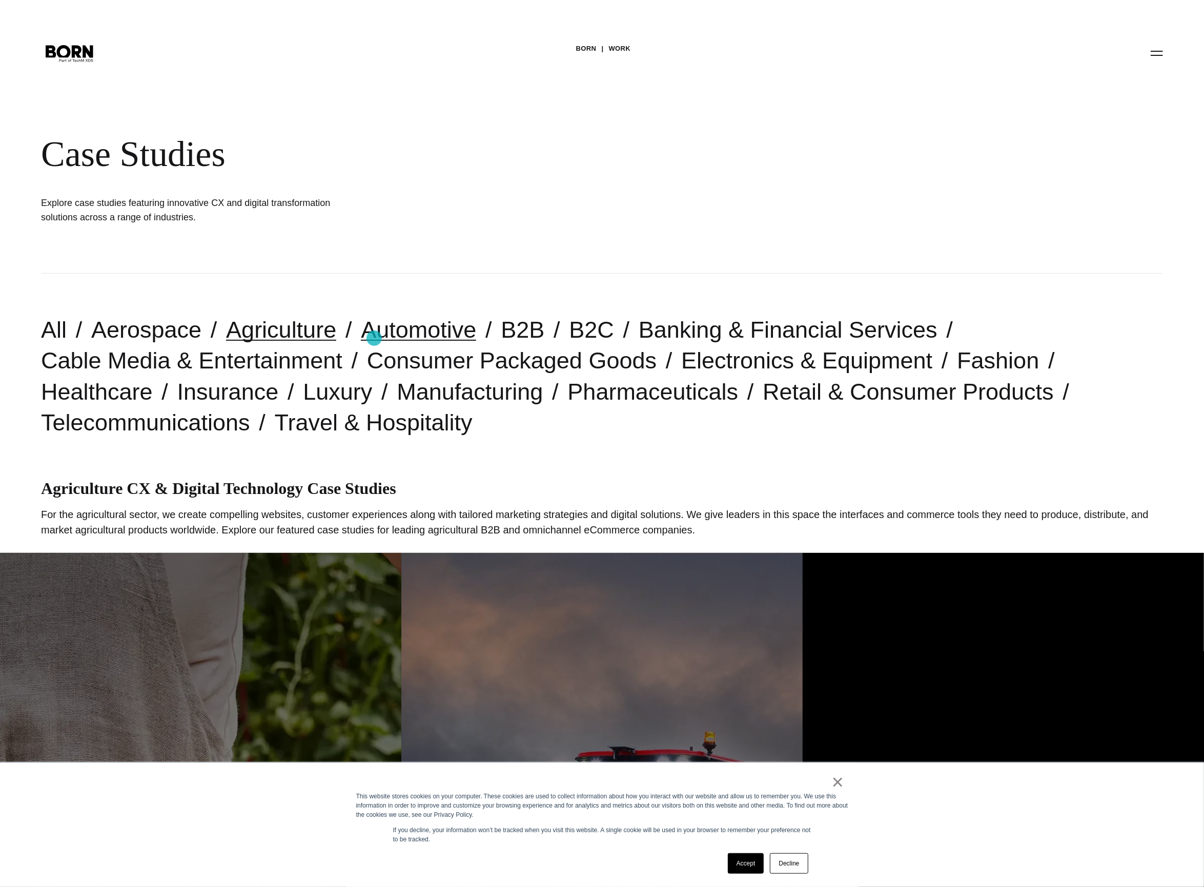
click at [374, 338] on link "Automotive" at bounding box center [418, 330] width 115 height 26
